Goal: Task Accomplishment & Management: Use online tool/utility

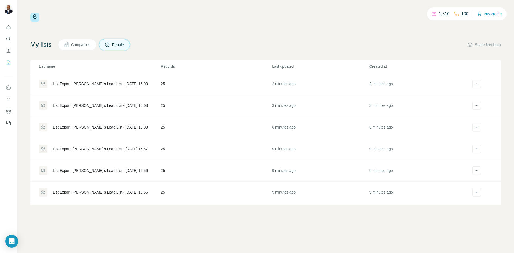
drag, startPoint x: 120, startPoint y: 82, endPoint x: 180, endPoint y: 30, distance: 79.5
click at [180, 30] on div "1,810 100 Buy credits My lists Companies People Share feedback List name Record…" at bounding box center [265, 109] width 471 height 192
click at [129, 82] on div "List Export: [PERSON_NAME]’s Lead List - [DATE] 16:03" at bounding box center [100, 83] width 95 height 5
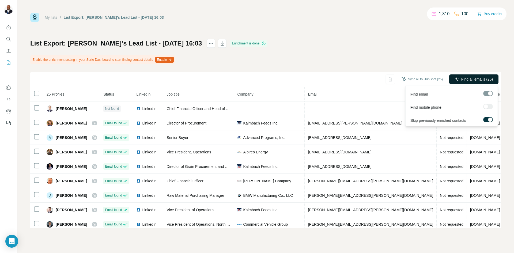
click at [465, 77] on span "Find all emails (25)" at bounding box center [477, 79] width 32 height 5
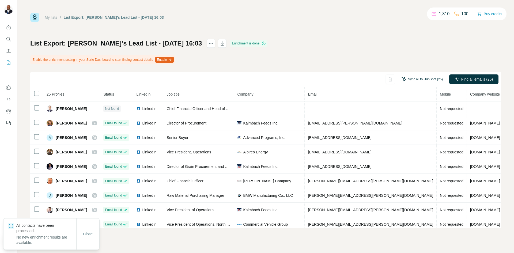
click at [426, 76] on button "Sync all to HubSpot (25)" at bounding box center [421, 79] width 49 height 8
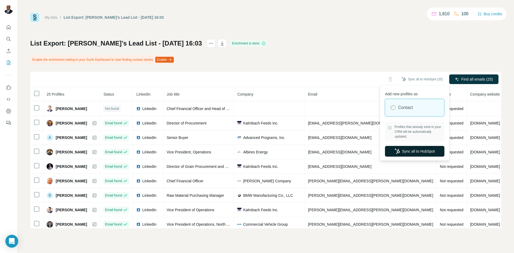
click at [408, 149] on button "Sync all to HubSpot" at bounding box center [414, 151] width 59 height 11
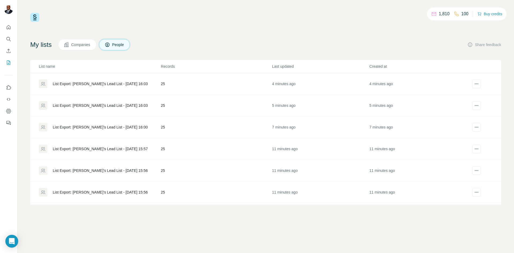
click at [121, 104] on div "List Export: [PERSON_NAME]’s Lead List - [DATE] 16:03" at bounding box center [100, 105] width 95 height 5
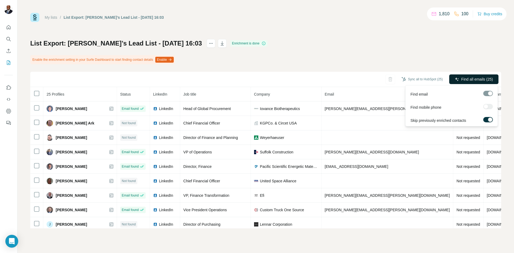
click at [466, 77] on span "Find all emails (25)" at bounding box center [477, 79] width 32 height 5
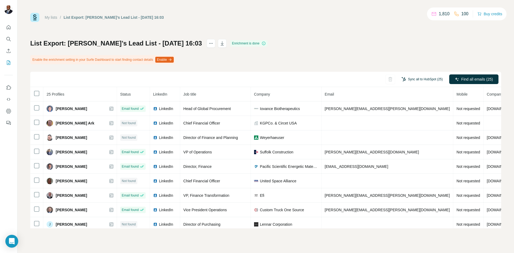
click at [424, 77] on button "Sync all to HubSpot (25)" at bounding box center [421, 79] width 49 height 8
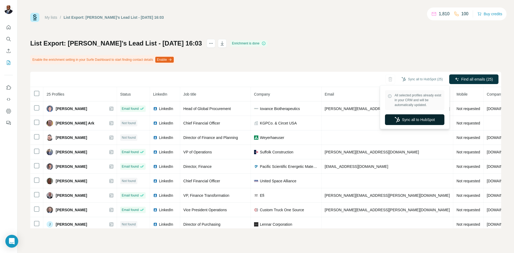
click at [407, 122] on button "Sync all to HubSpot" at bounding box center [414, 119] width 59 height 11
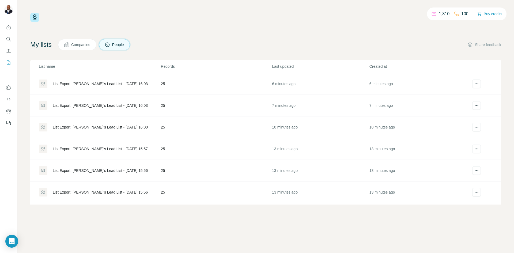
click at [106, 125] on div "List Export: [PERSON_NAME]’s Lead List - [DATE] 16:00" at bounding box center [100, 126] width 95 height 5
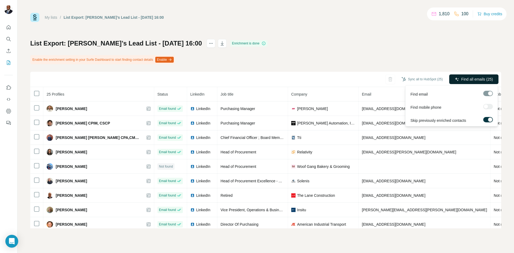
click at [471, 75] on button "Find all emails (25)" at bounding box center [473, 79] width 49 height 10
click at [469, 76] on button "Find all emails (25)" at bounding box center [473, 79] width 49 height 10
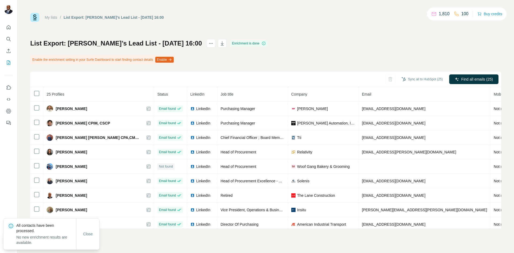
click at [415, 63] on div "List Export: [PERSON_NAME]’s Lead List - [DATE] 16:00 Enrichment is done Enable…" at bounding box center [265, 133] width 471 height 189
click at [421, 76] on button "Sync all to HubSpot (25)" at bounding box center [421, 79] width 49 height 8
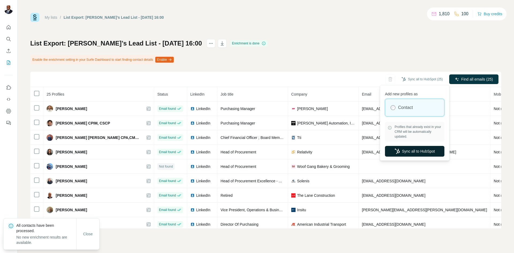
click at [404, 151] on button "Sync all to HubSpot" at bounding box center [414, 151] width 59 height 11
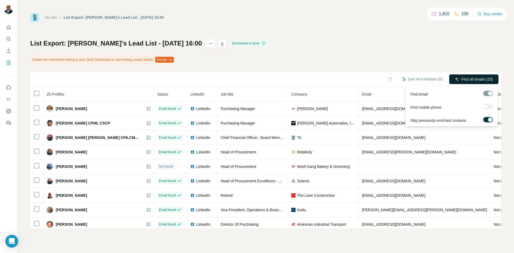
click at [466, 76] on button "Find all emails (25)" at bounding box center [473, 79] width 49 height 10
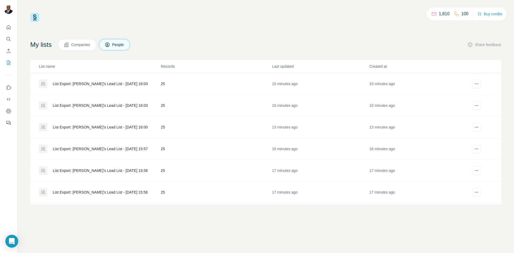
click at [94, 147] on div "List Export: [PERSON_NAME]’s Lead List - [DATE] 15:57" at bounding box center [100, 148] width 95 height 5
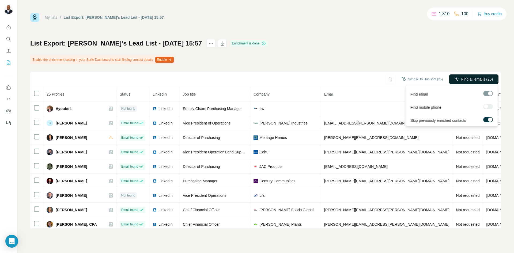
click at [466, 78] on span "Find all emails (25)" at bounding box center [477, 79] width 32 height 5
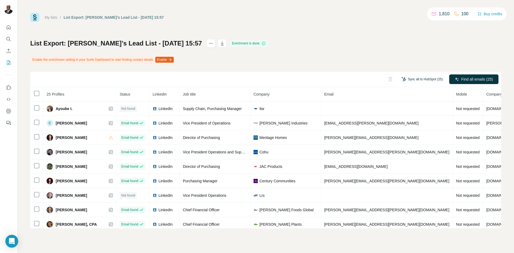
click at [416, 80] on button "Sync all to HubSpot (25)" at bounding box center [421, 79] width 49 height 8
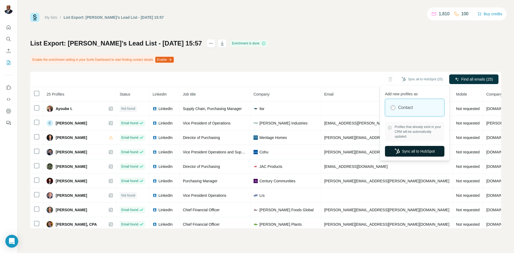
click at [417, 150] on button "Sync all to HubSpot" at bounding box center [414, 151] width 59 height 11
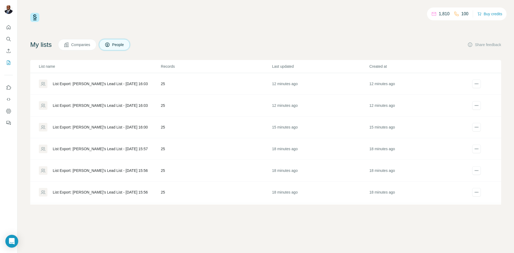
click at [103, 169] on div "List Export: [PERSON_NAME]’s Lead List - [DATE] 15:56" at bounding box center [100, 170] width 95 height 5
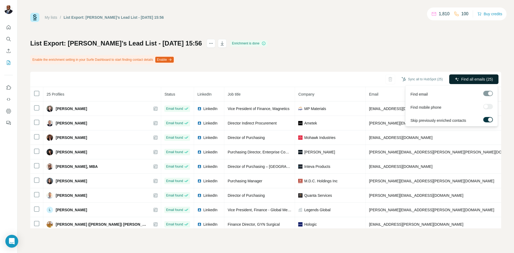
click at [481, 77] on span "Find all emails (25)" at bounding box center [477, 79] width 32 height 5
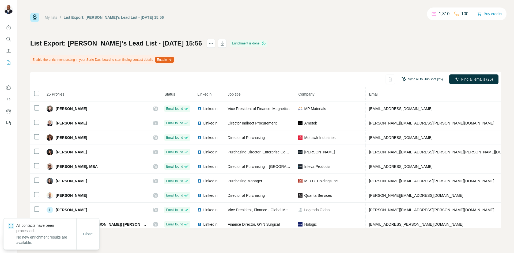
click at [421, 77] on button "Sync all to HubSpot (25)" at bounding box center [421, 79] width 49 height 8
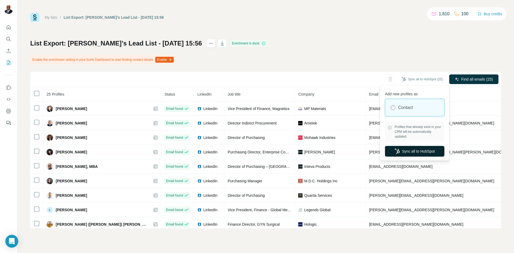
click at [413, 153] on button "Sync all to HubSpot" at bounding box center [414, 151] width 59 height 11
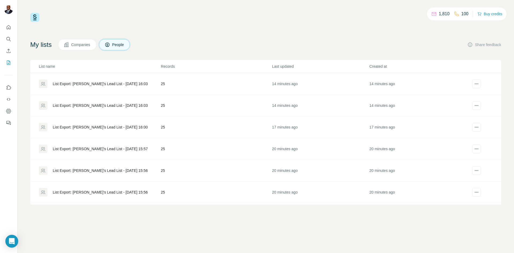
click at [94, 191] on div "List Export: [PERSON_NAME]’s Lead List - [DATE] 15:56" at bounding box center [100, 191] width 95 height 5
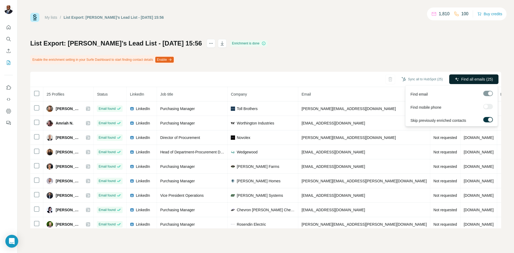
click at [475, 79] on span "Find all emails (25)" at bounding box center [477, 79] width 32 height 5
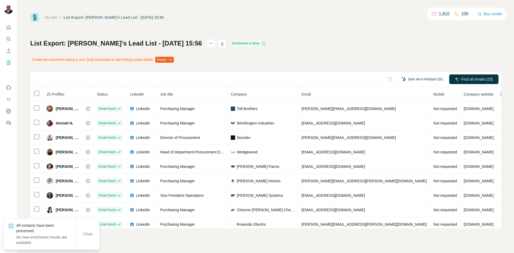
click at [422, 75] on button "Sync all to HubSpot (25)" at bounding box center [421, 79] width 49 height 8
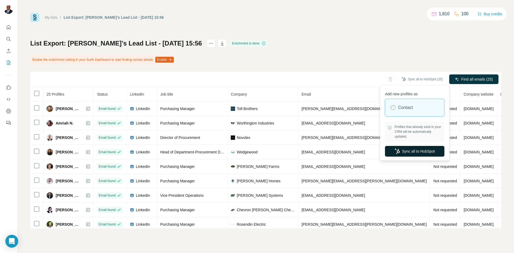
click at [394, 149] on icon "button" at bounding box center [396, 150] width 5 height 5
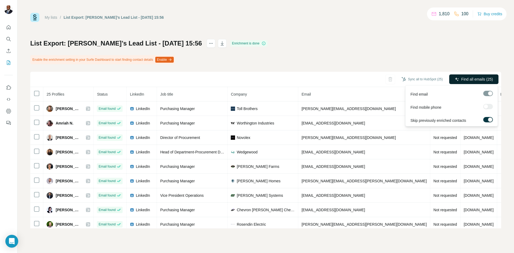
click at [476, 76] on button "Find all emails (25)" at bounding box center [473, 79] width 49 height 10
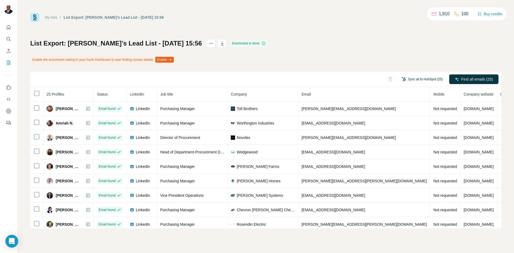
click at [426, 78] on button "Sync all to HubSpot (25)" at bounding box center [421, 79] width 49 height 8
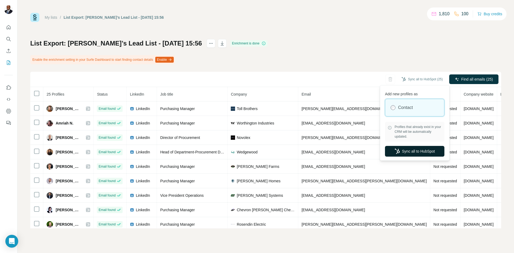
click at [396, 150] on icon "button" at bounding box center [396, 150] width 5 height 5
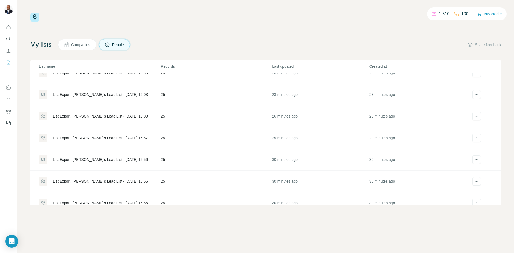
scroll to position [27, 0]
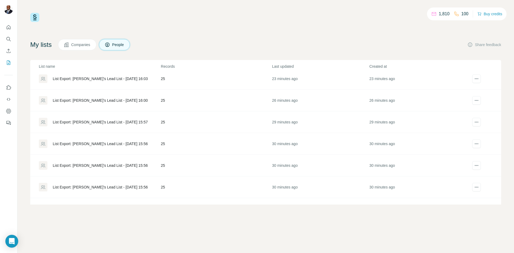
click at [94, 186] on div "List Export: [PERSON_NAME]’s Lead List - [DATE] 15:56" at bounding box center [100, 186] width 95 height 5
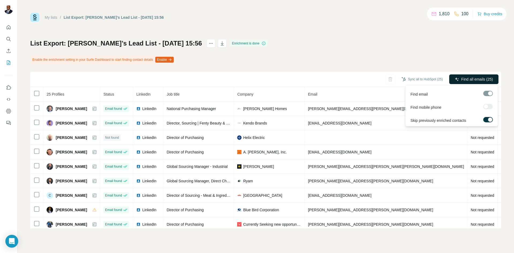
click at [476, 81] on span "Find all emails (25)" at bounding box center [477, 79] width 32 height 5
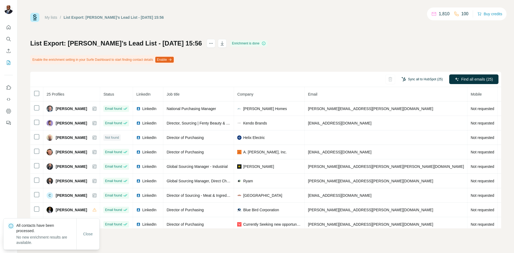
click at [427, 80] on button "Sync all to HubSpot (25)" at bounding box center [421, 79] width 49 height 8
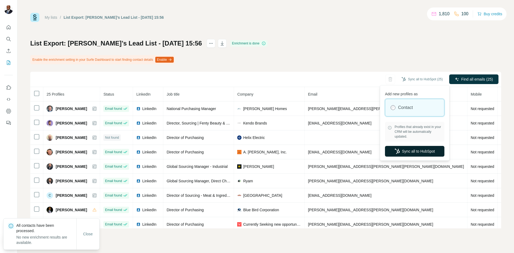
click at [391, 153] on button "Sync all to HubSpot" at bounding box center [414, 151] width 59 height 11
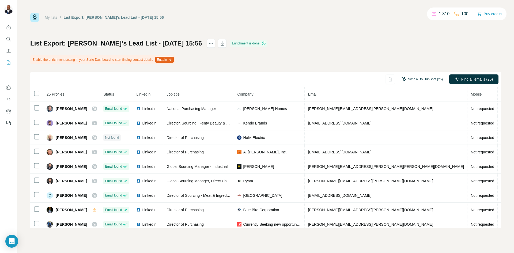
click at [417, 79] on button "Sync all to HubSpot (25)" at bounding box center [421, 79] width 49 height 8
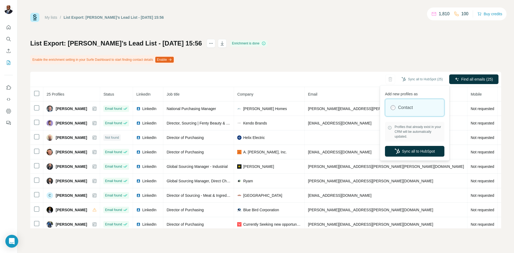
click at [283, 45] on div "List Export: [PERSON_NAME]’s Lead List - [DATE] 15:56 Enrichment is done Enable…" at bounding box center [265, 133] width 471 height 189
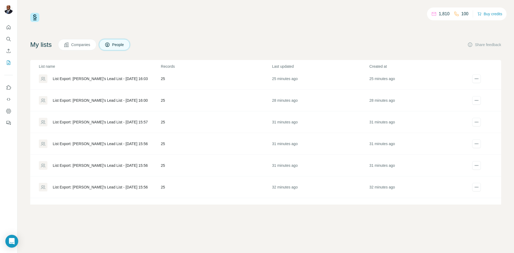
scroll to position [53, 0]
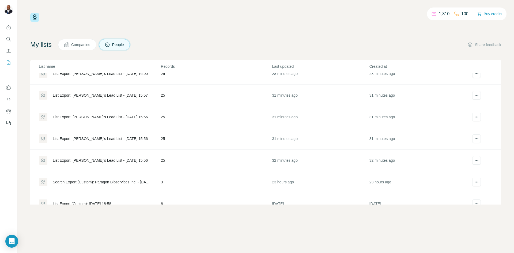
click at [103, 160] on div "List Export: [PERSON_NAME]’s Lead List - [DATE] 15:56" at bounding box center [100, 160] width 95 height 5
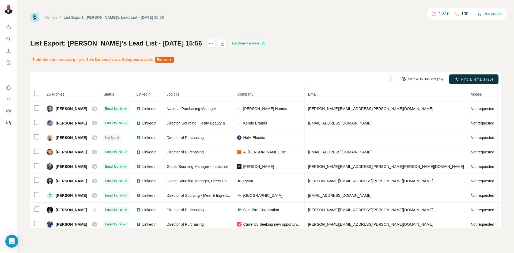
click at [418, 80] on button "Sync all to HubSpot (25)" at bounding box center [421, 79] width 49 height 8
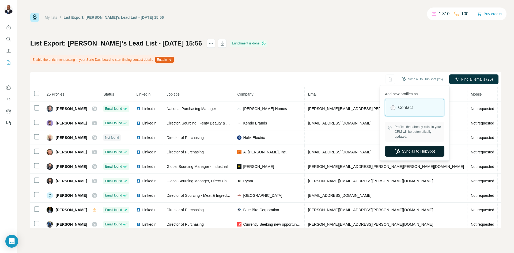
click at [406, 152] on button "Sync all to HubSpot" at bounding box center [414, 151] width 59 height 11
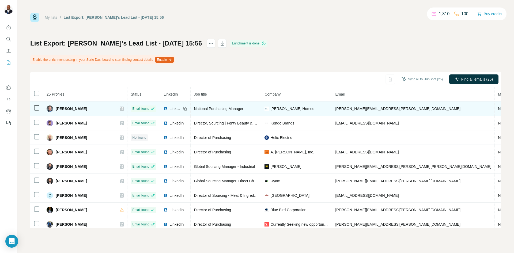
click at [120, 109] on icon at bounding box center [121, 108] width 3 height 4
